Goal: Task Accomplishment & Management: Complete application form

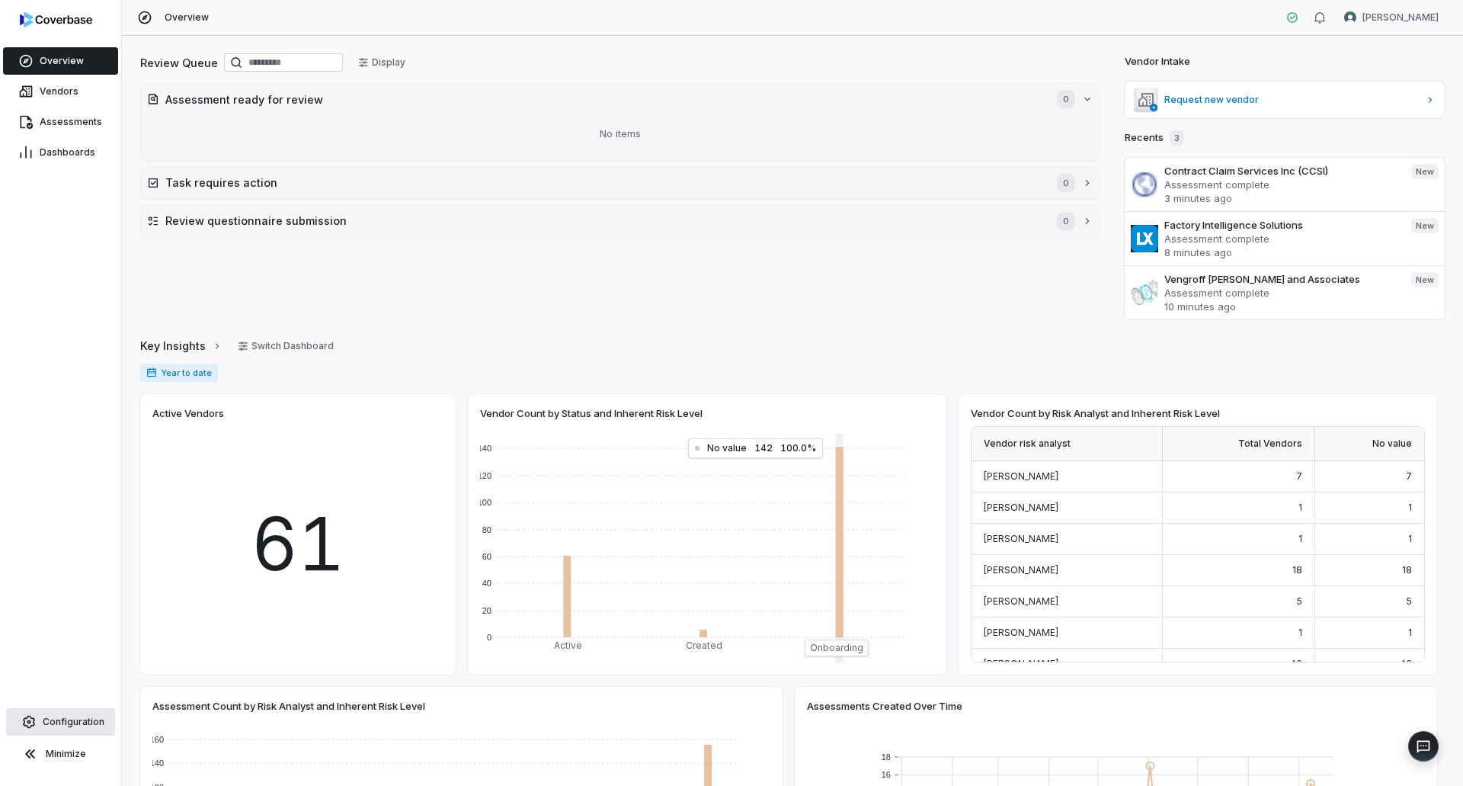
click at [66, 715] on link "Configuration" at bounding box center [60, 721] width 109 height 27
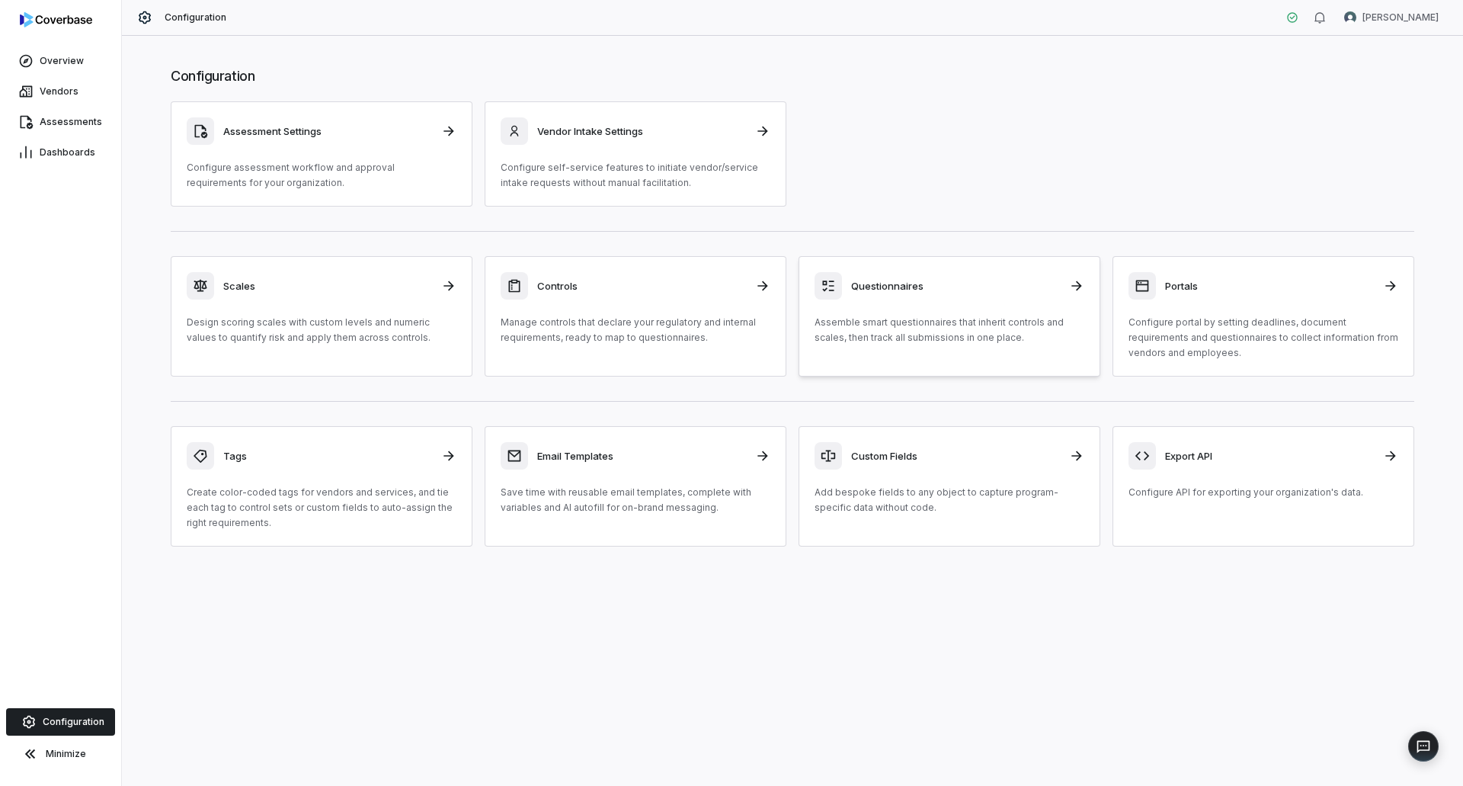
click at [973, 328] on p "Assemble smart questionnaires that inherit controls and scales, then track all …" at bounding box center [950, 330] width 270 height 30
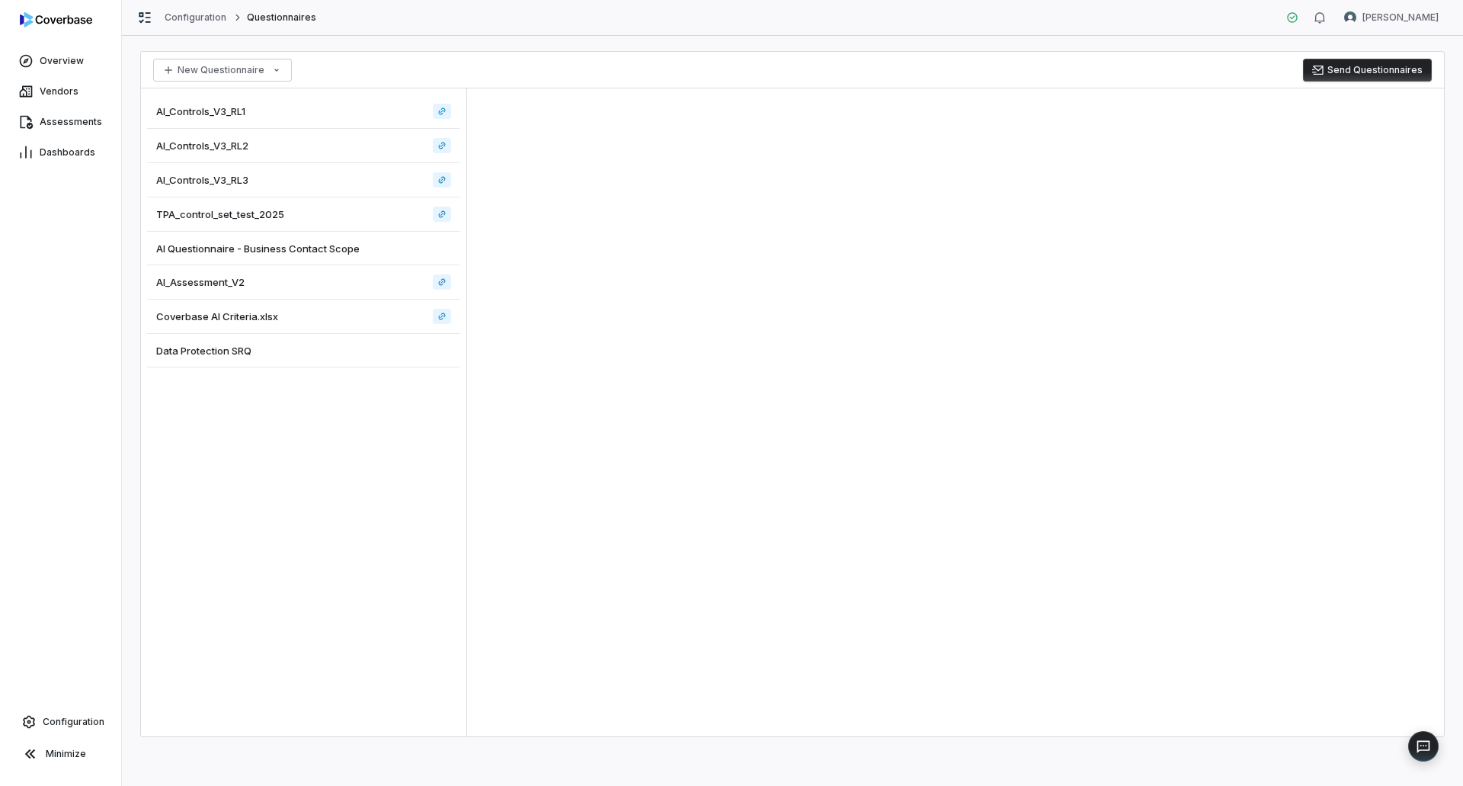
click at [230, 360] on div "Data Protection SRQ" at bounding box center [303, 351] width 313 height 34
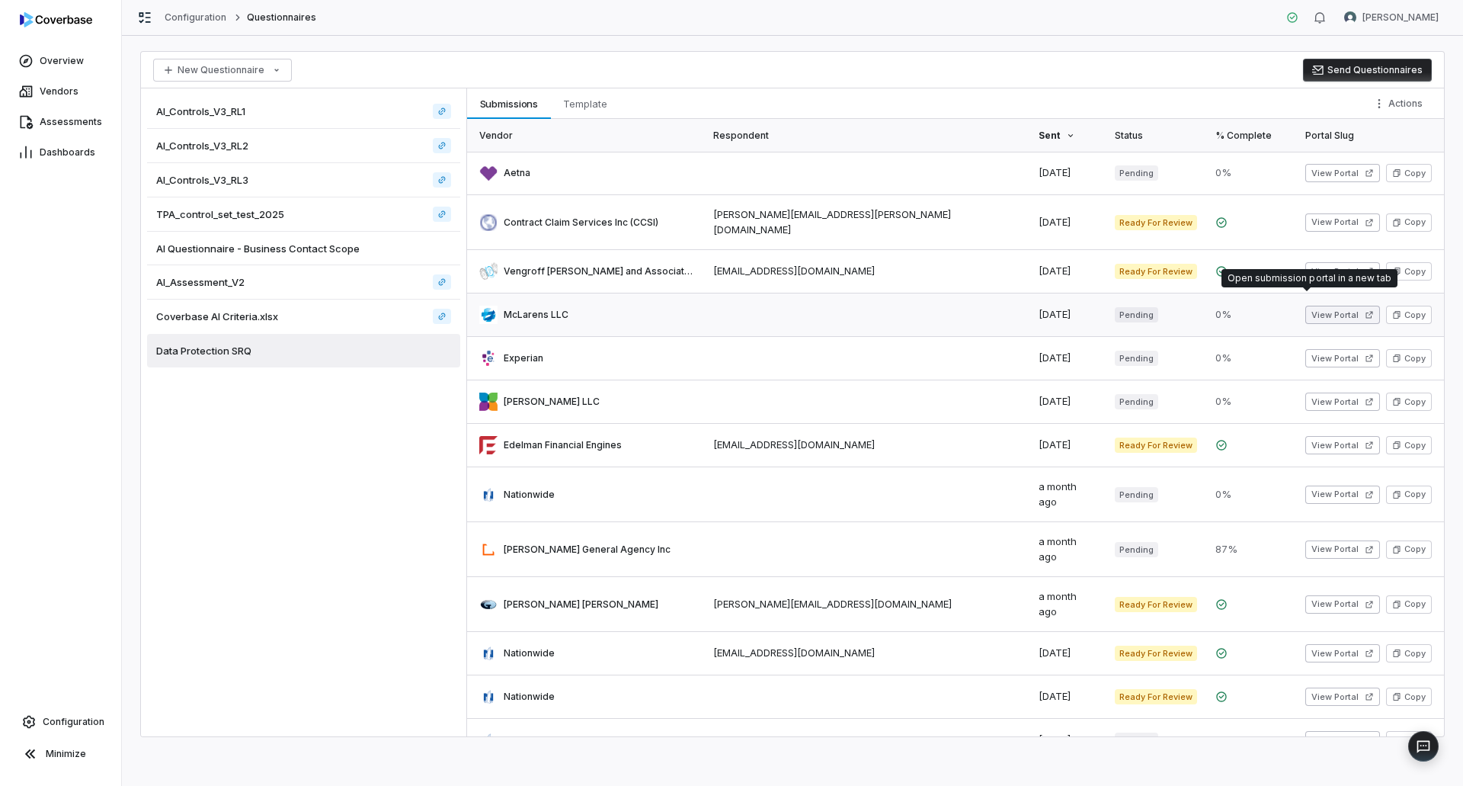
click at [1306, 306] on button "View Portal" at bounding box center [1343, 315] width 75 height 18
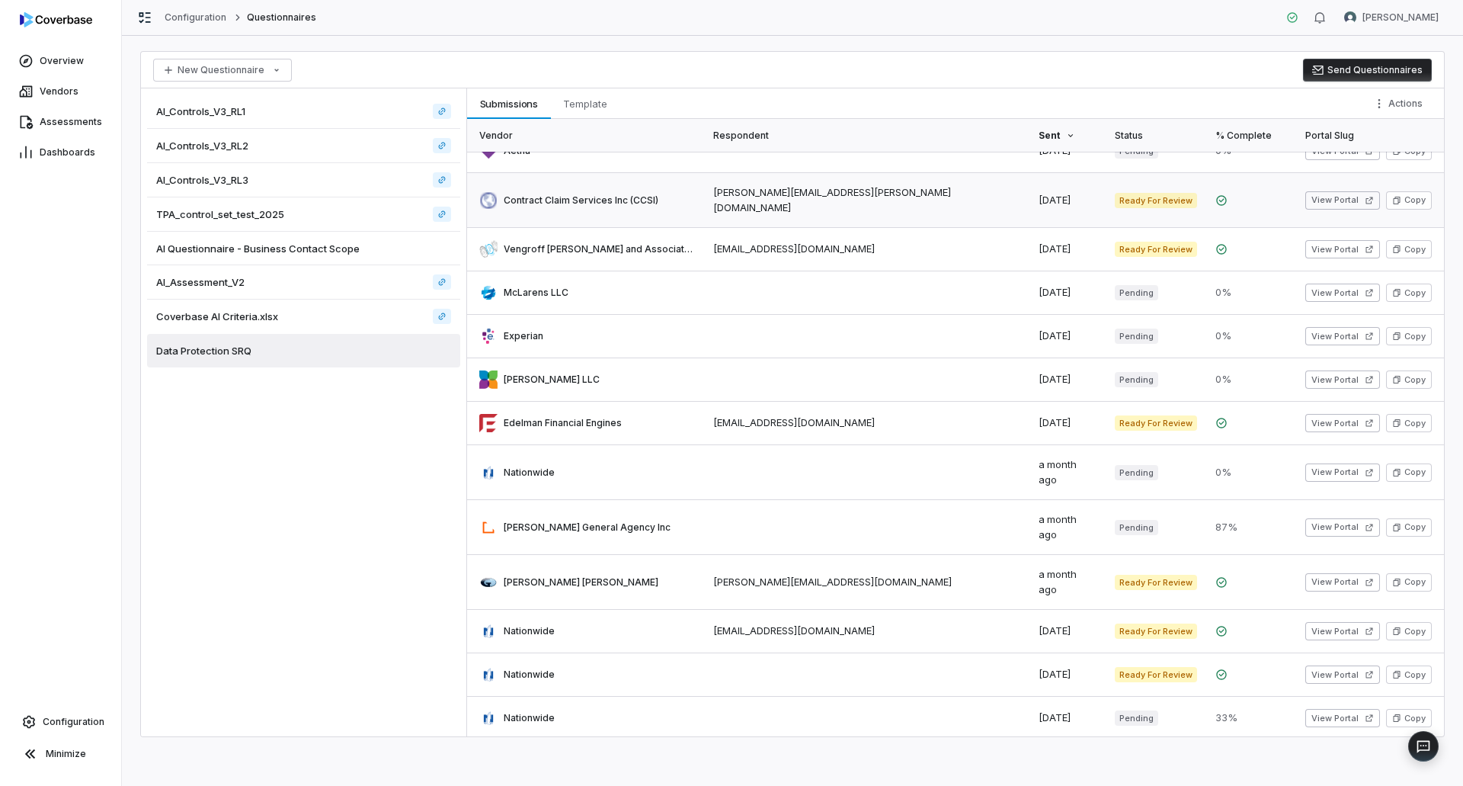
scroll to position [24, 0]
click at [1306, 190] on button "View Portal" at bounding box center [1343, 199] width 75 height 18
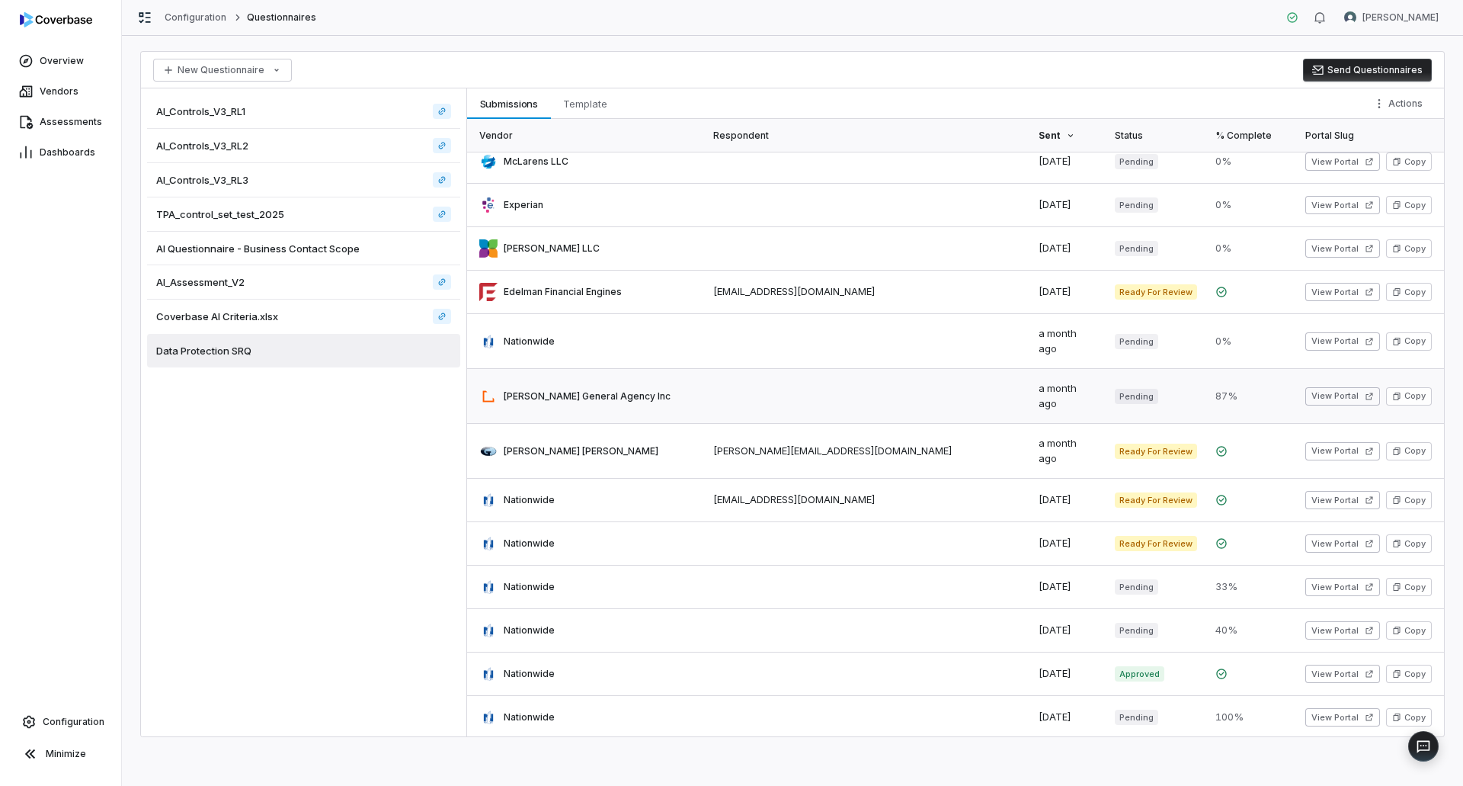
scroll to position [0, 0]
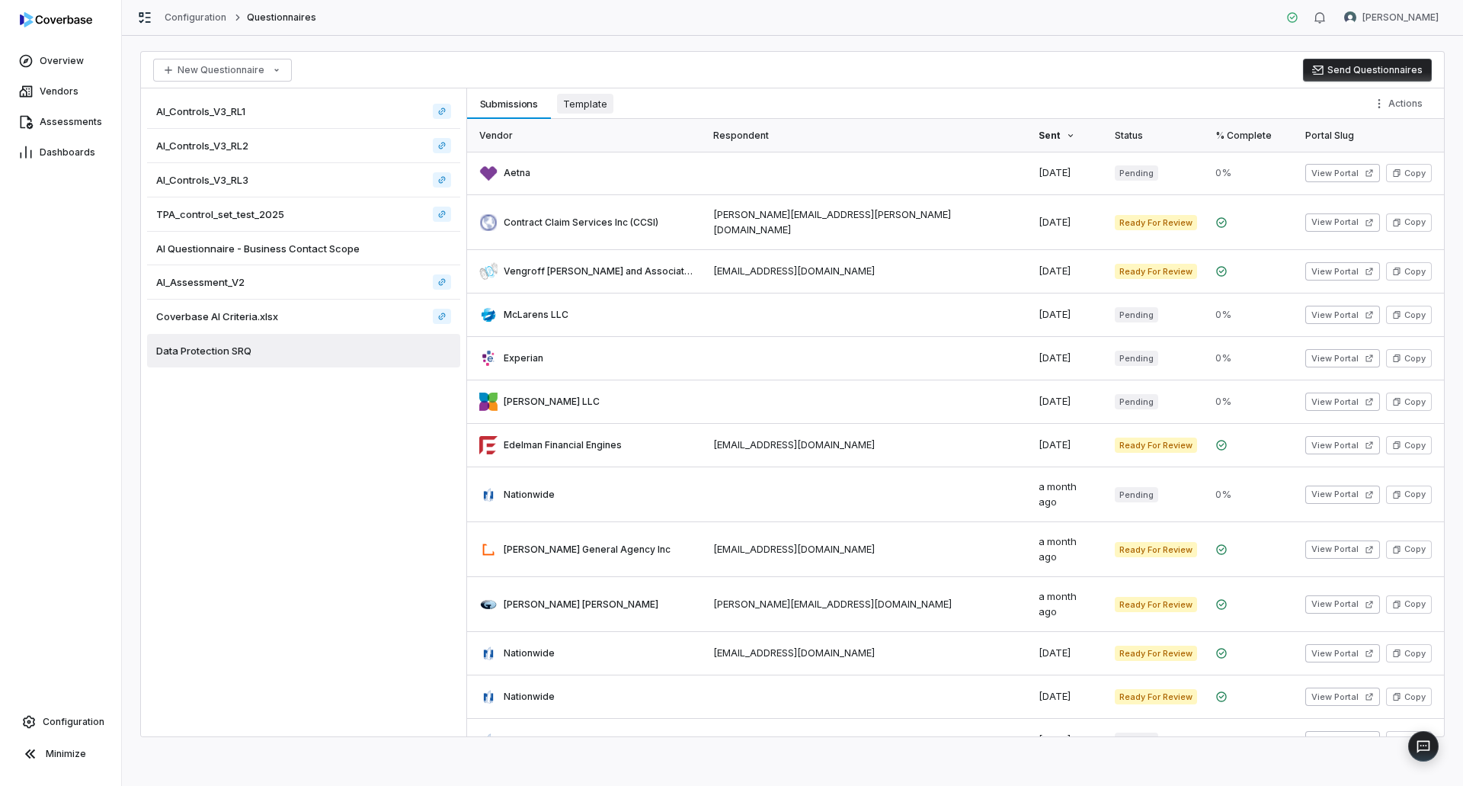
click at [599, 98] on span "Template" at bounding box center [585, 104] width 56 height 20
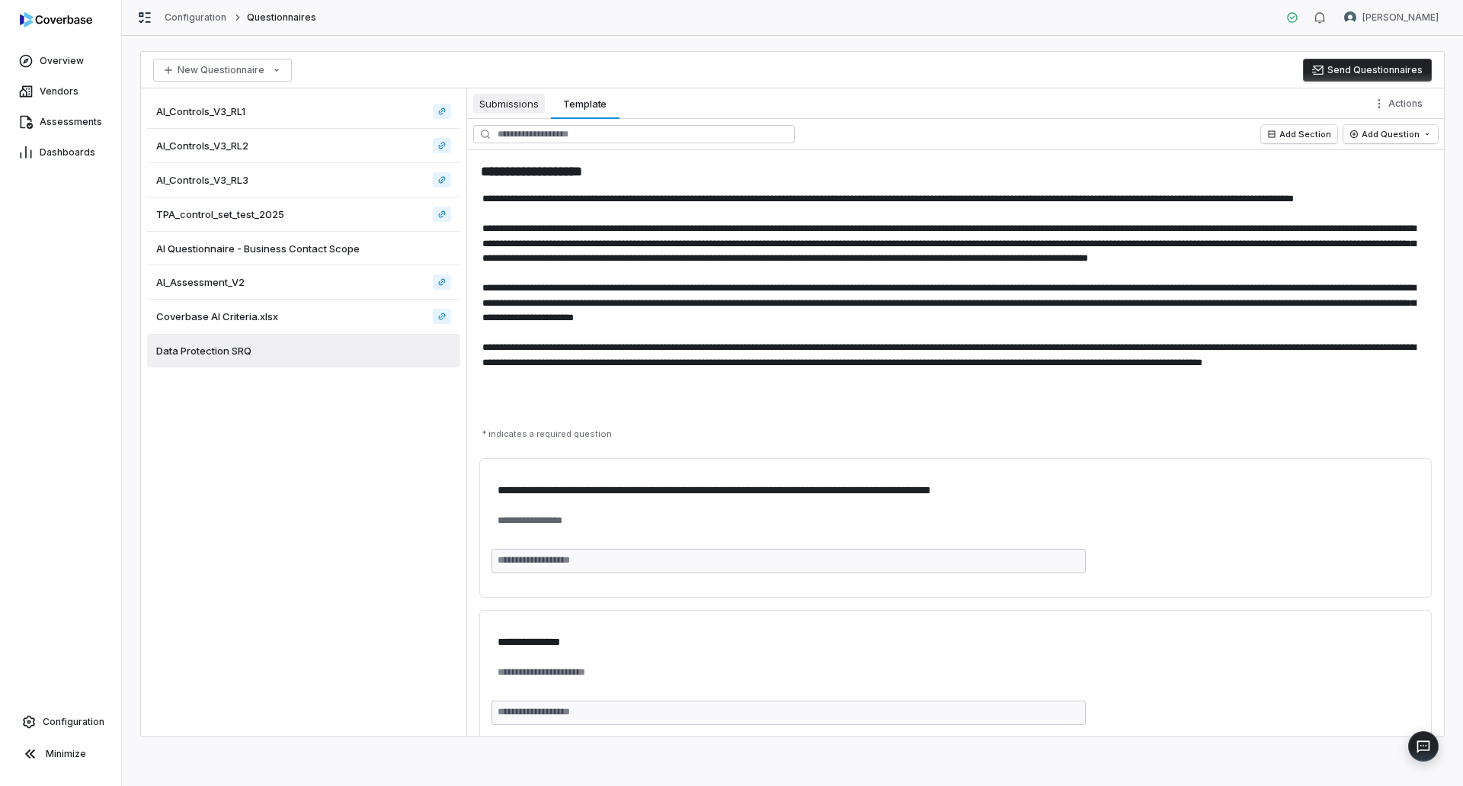
type textarea "*"
click at [511, 112] on span "Submissions" at bounding box center [509, 104] width 72 height 20
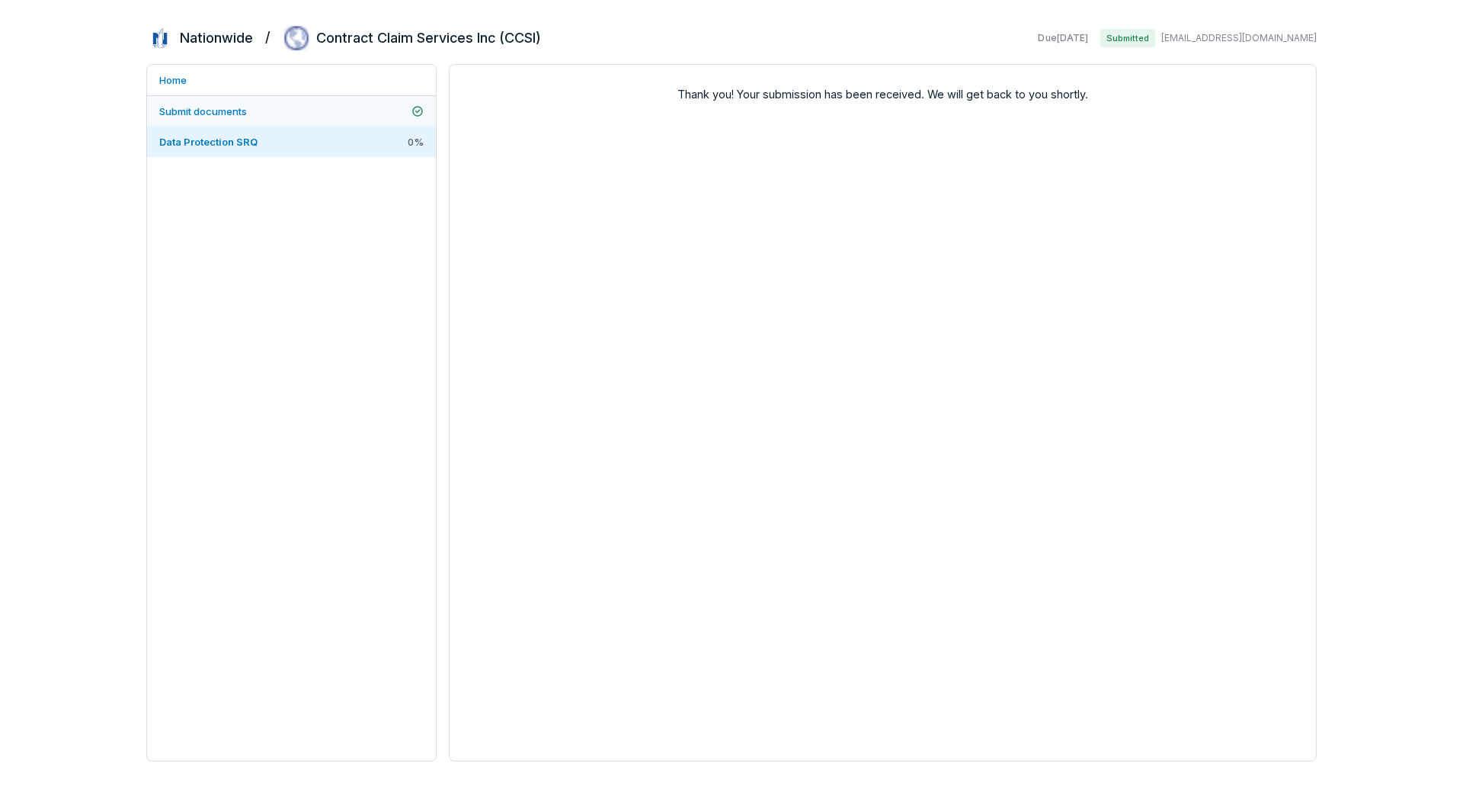
click at [235, 114] on span "Submit documents" at bounding box center [203, 111] width 88 height 12
click at [259, 139] on link "Data Protection SRQ" at bounding box center [291, 142] width 289 height 30
click at [264, 110] on link "Submit documents" at bounding box center [291, 111] width 289 height 30
click at [277, 127] on link "Data Protection SRQ" at bounding box center [291, 142] width 289 height 30
click at [290, 101] on link "Submit documents" at bounding box center [291, 111] width 289 height 30
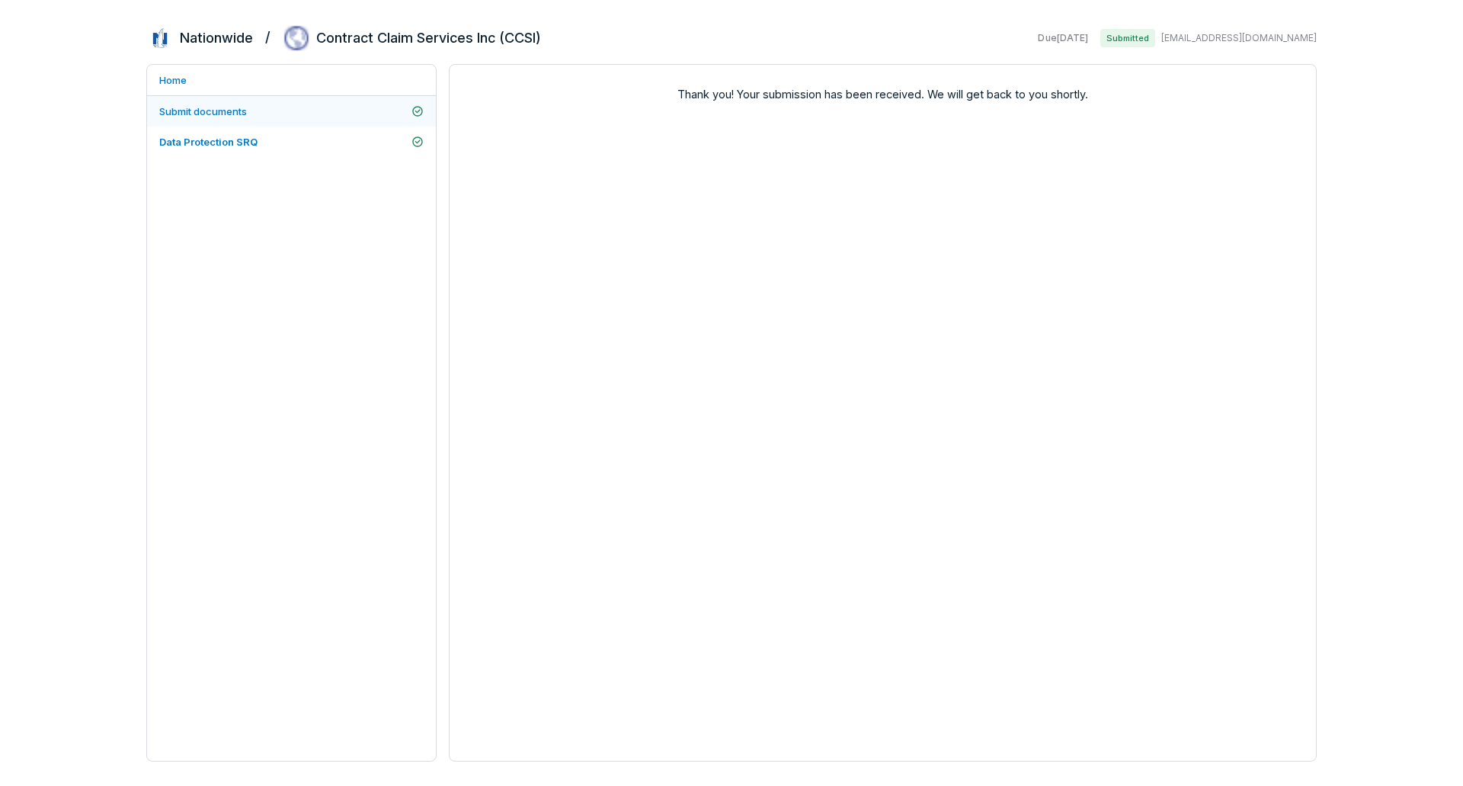
click at [295, 133] on link "Data Protection SRQ" at bounding box center [291, 142] width 289 height 30
click at [293, 116] on link "Submit documents" at bounding box center [291, 111] width 289 height 30
